Goal: Find contact information: Find contact information

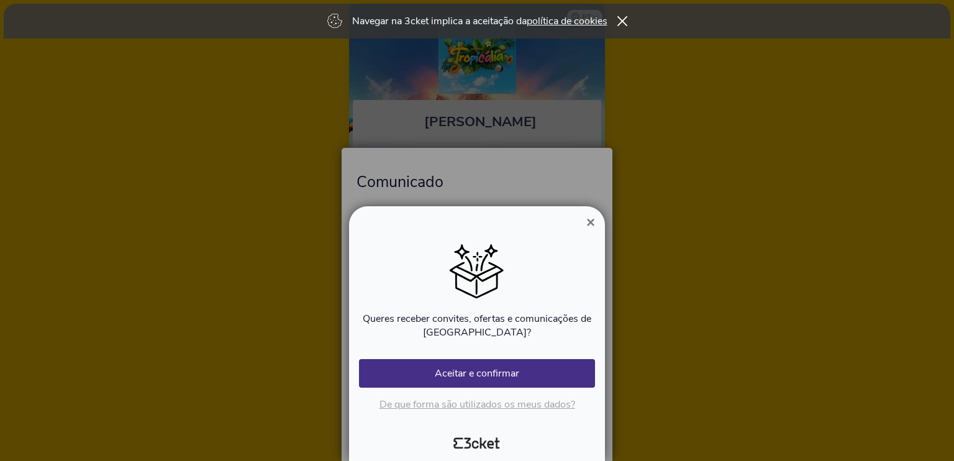
click at [589, 225] on span "×" at bounding box center [591, 222] width 9 height 17
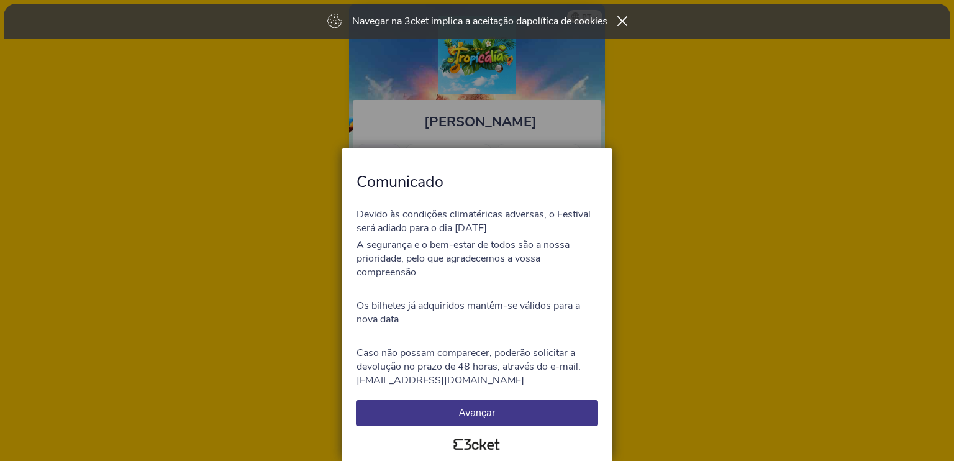
click at [465, 411] on button "Avançar" at bounding box center [477, 413] width 242 height 26
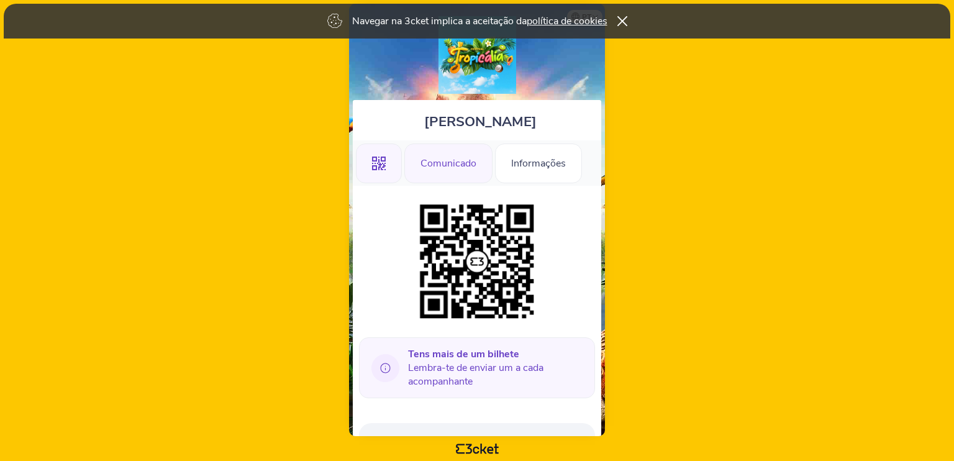
click at [440, 163] on div "Comunicado" at bounding box center [449, 164] width 88 height 40
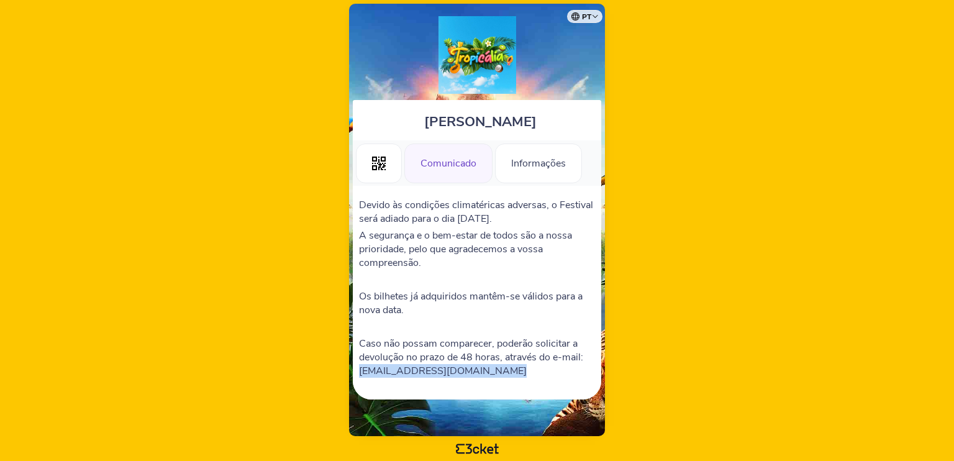
drag, startPoint x: 490, startPoint y: 373, endPoint x: 360, endPoint y: 372, distance: 129.9
click at [360, 372] on p "Caso não possam comparecer, poderão solicitar a devolução no prazo de 48 horas,…" at bounding box center [477, 357] width 236 height 41
copy p "[EMAIL_ADDRESS][DOMAIN_NAME]"
